Goal: Task Accomplishment & Management: Manage account settings

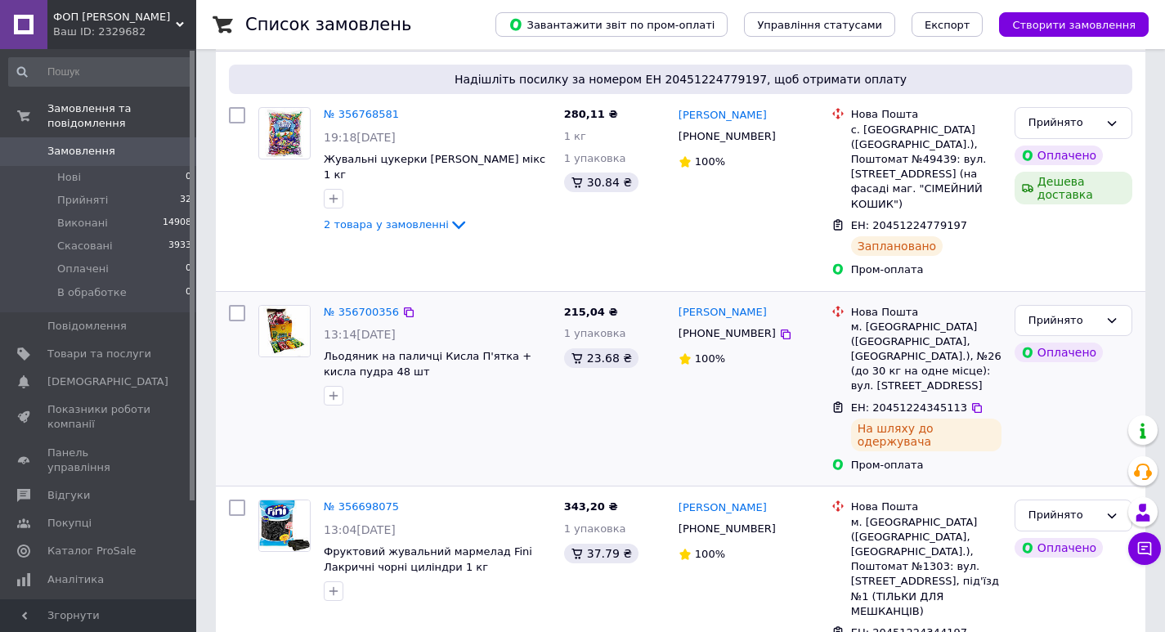
scroll to position [327, 0]
